Goal: Navigation & Orientation: Understand site structure

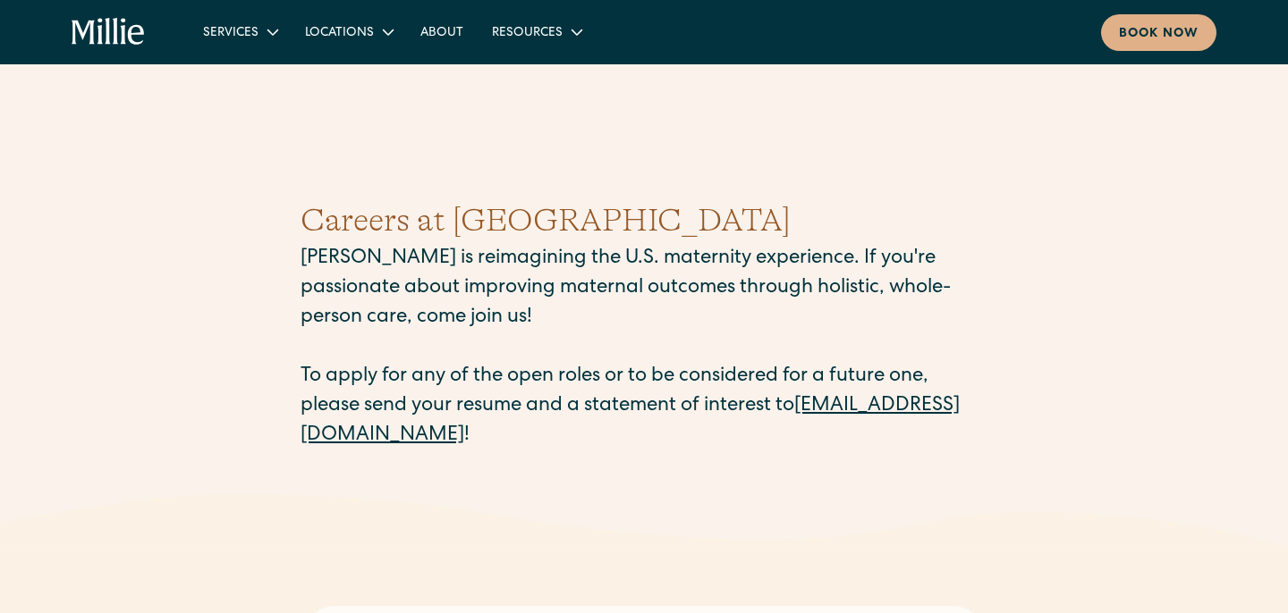
click at [99, 28] on icon "home" at bounding box center [99, 31] width 5 height 26
